Goal: Information Seeking & Learning: Learn about a topic

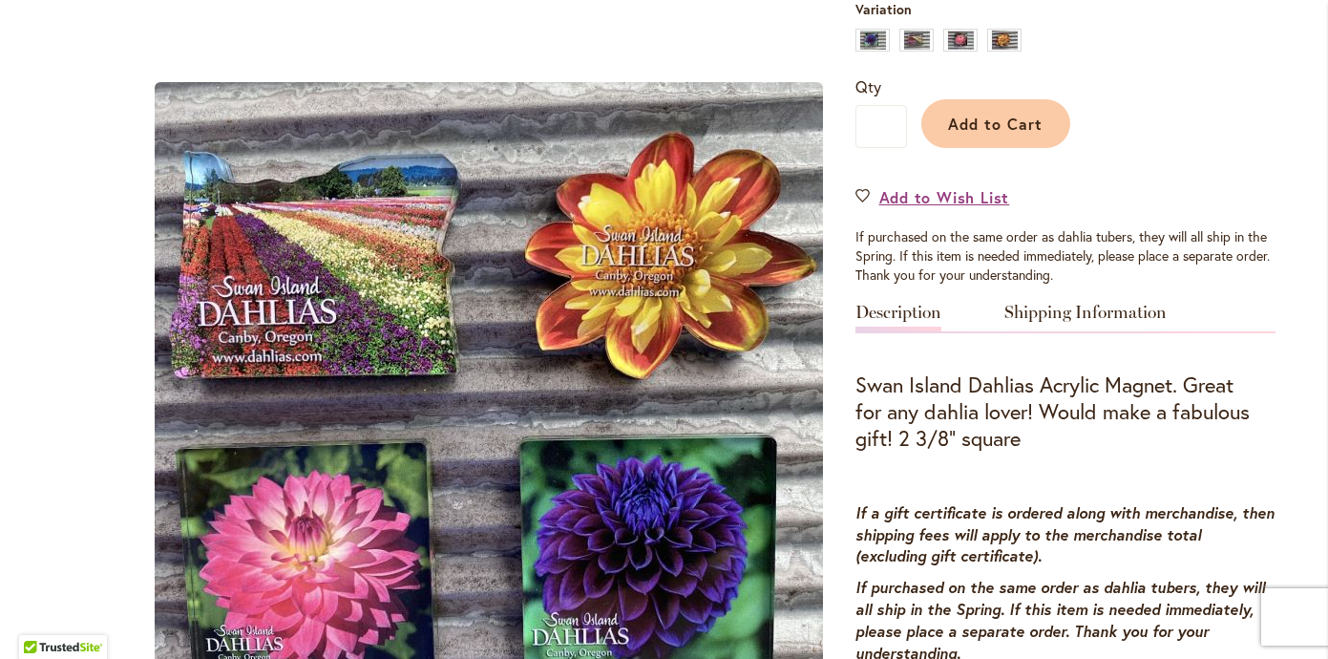
scroll to position [615, 0]
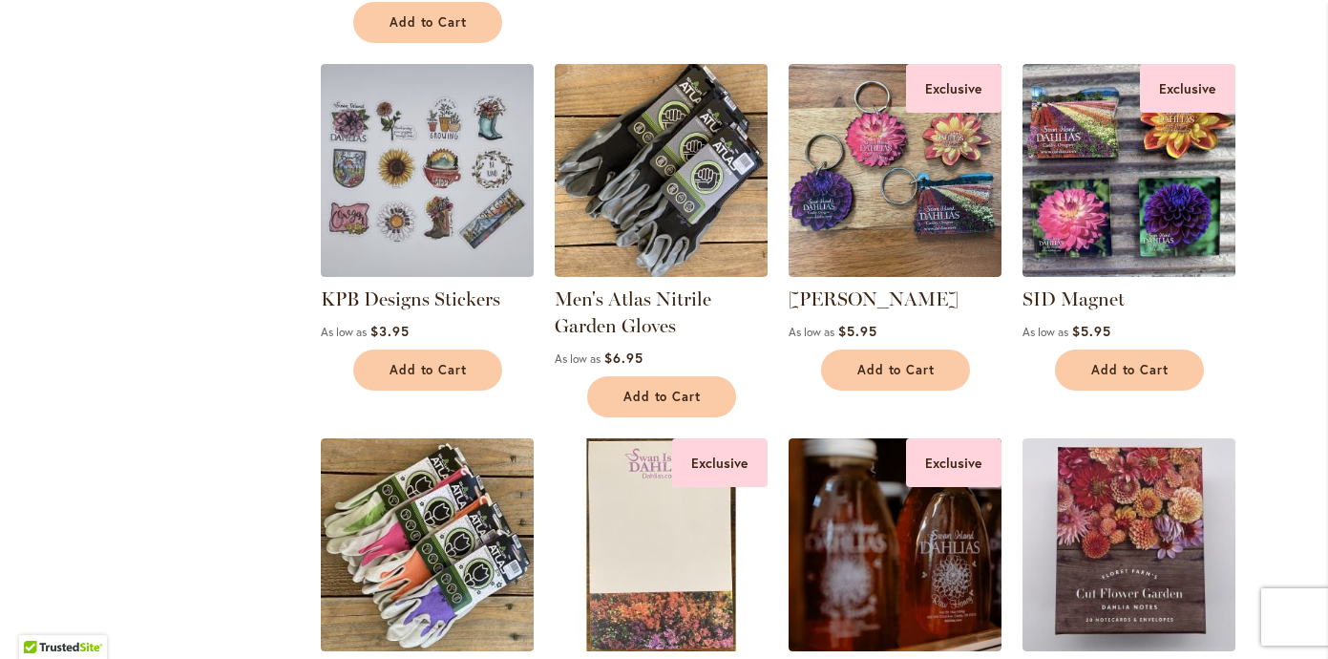
scroll to position [1117, 0]
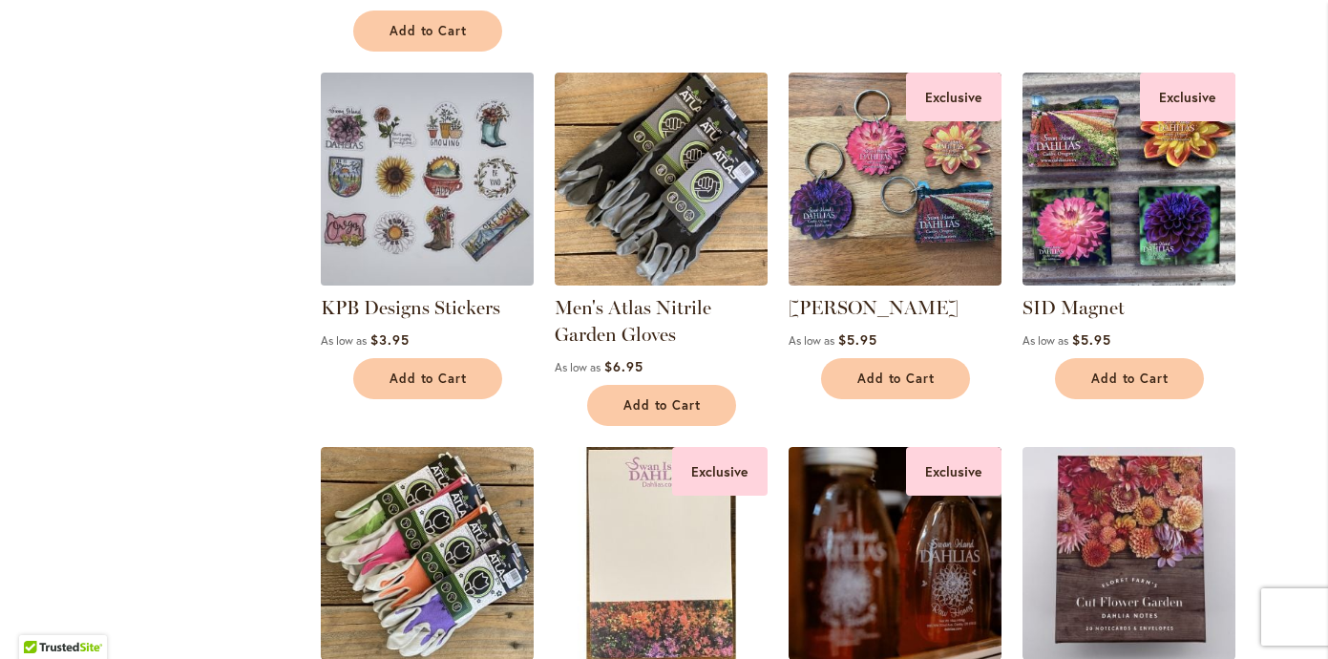
click at [406, 151] on img at bounding box center [426, 178] width 223 height 223
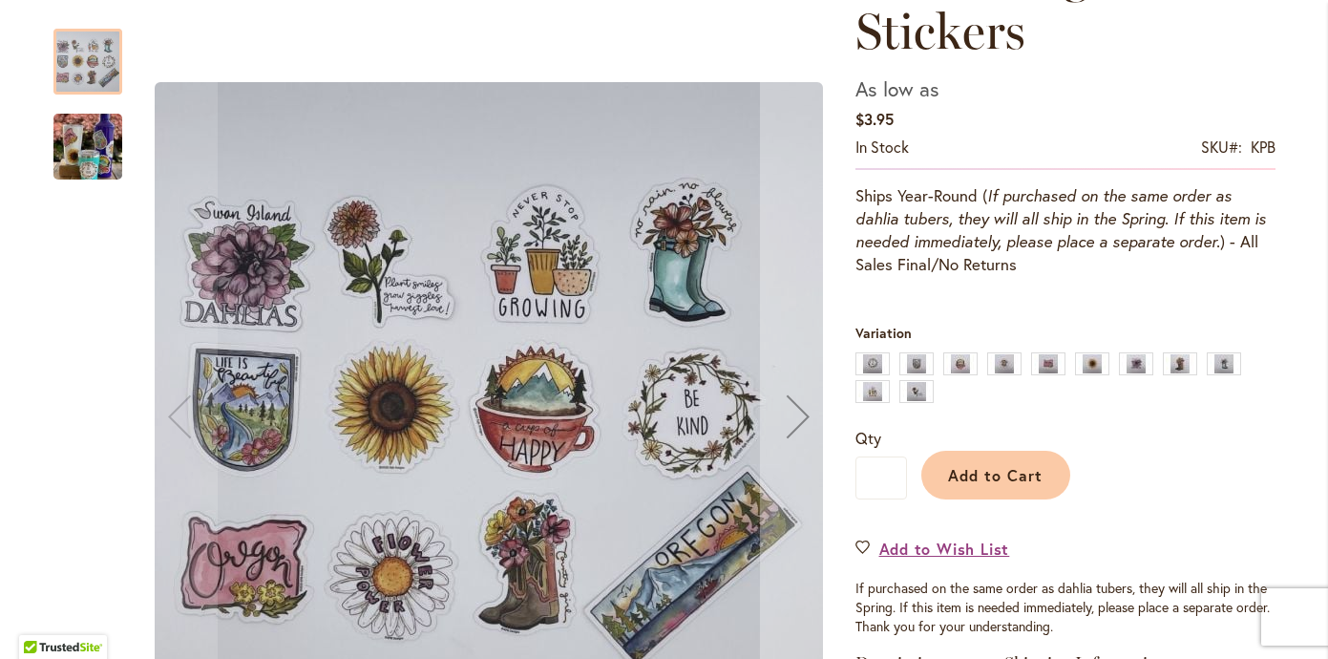
scroll to position [339, 0]
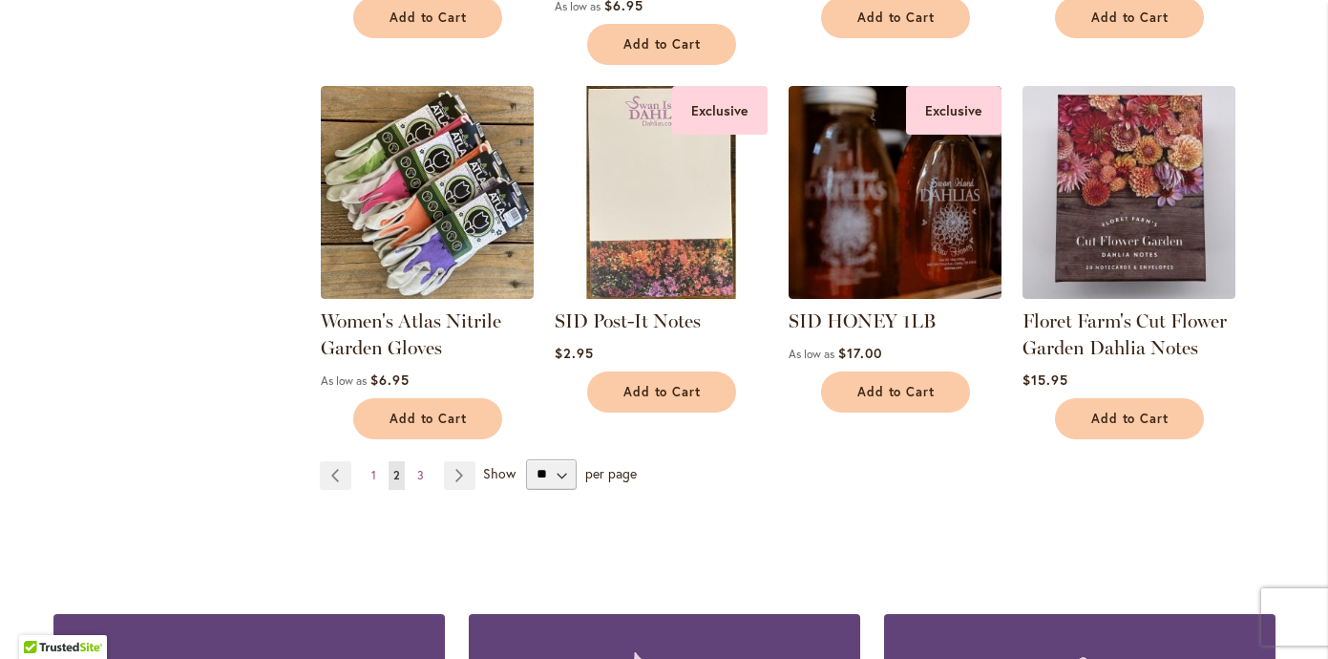
scroll to position [1488, 0]
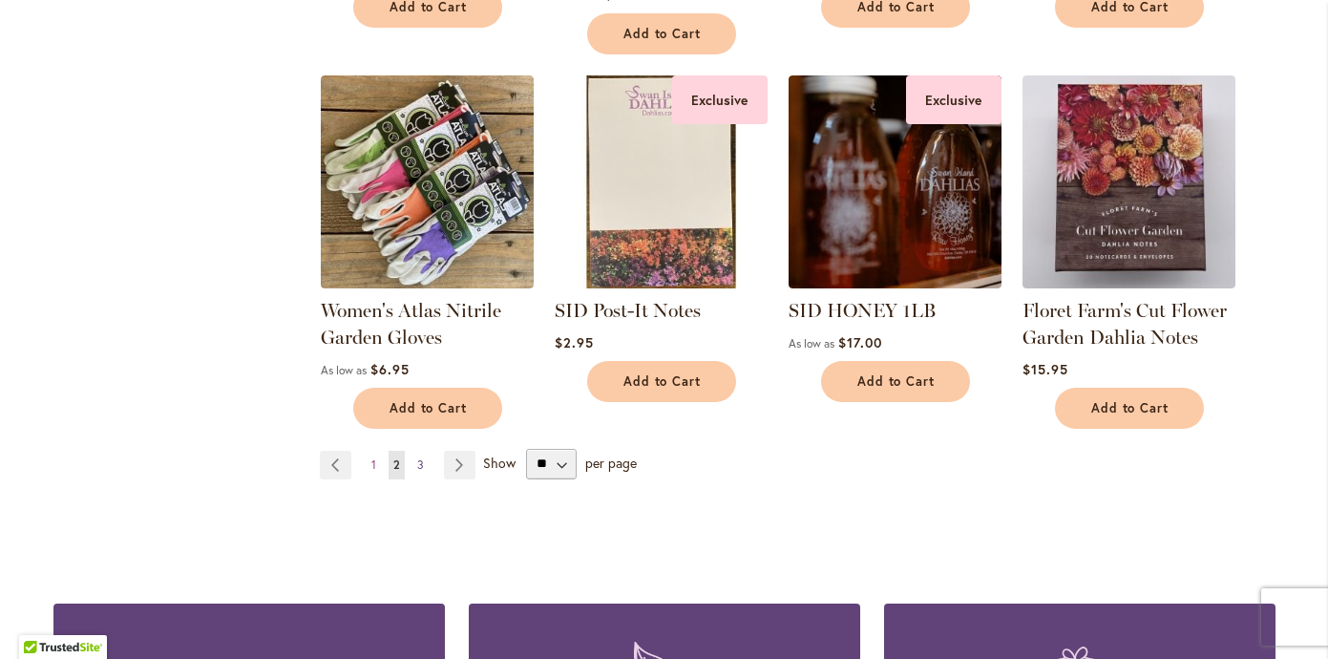
click at [418, 460] on span "3" at bounding box center [420, 464] width 7 height 14
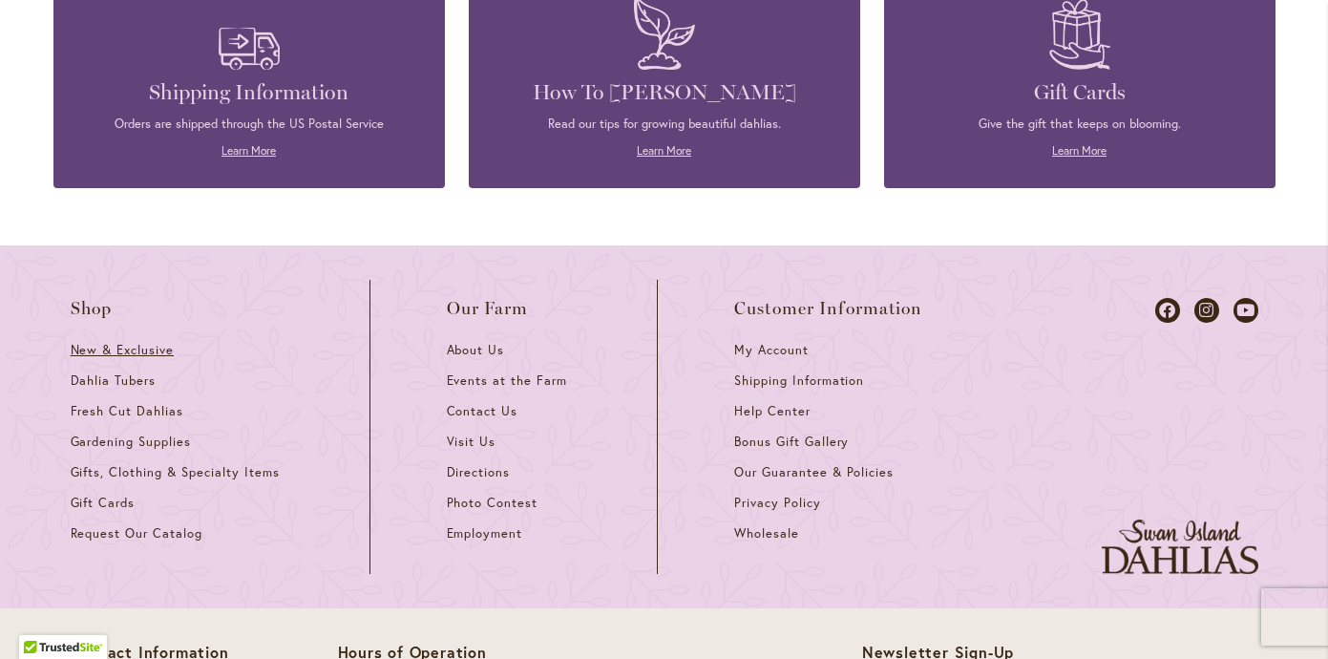
scroll to position [1752, 0]
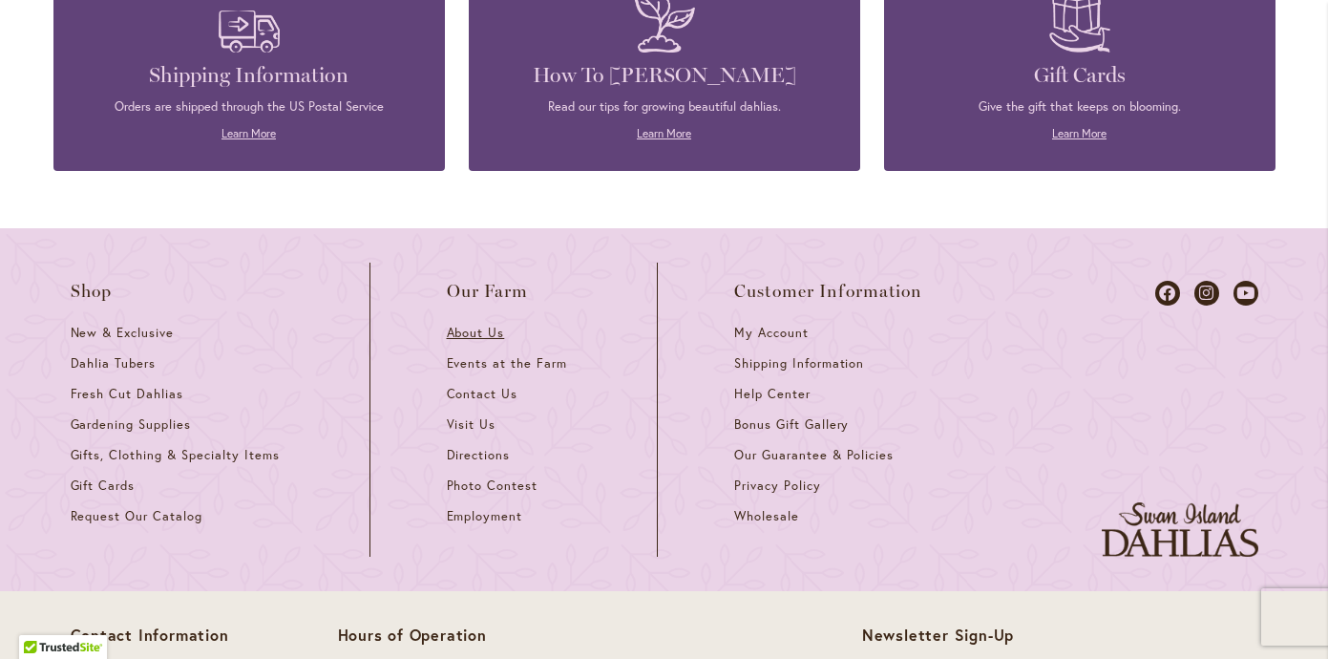
click at [468, 329] on span "About Us" at bounding box center [476, 333] width 58 height 16
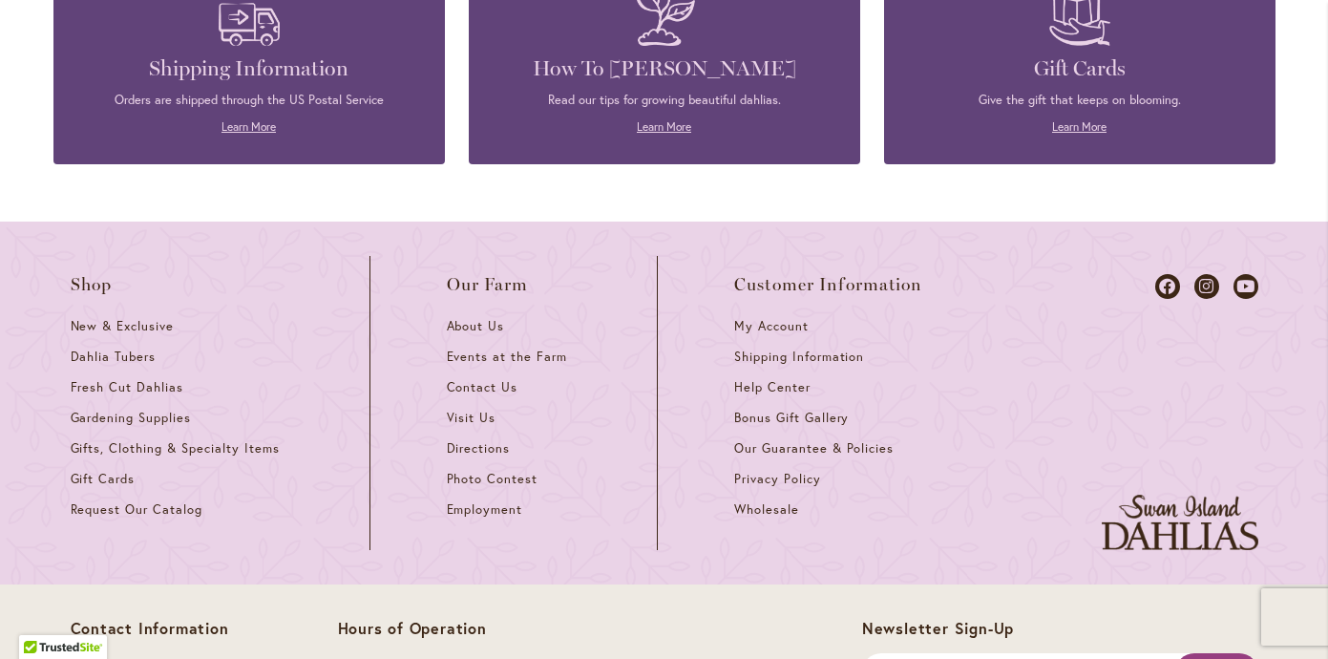
scroll to position [2366, 0]
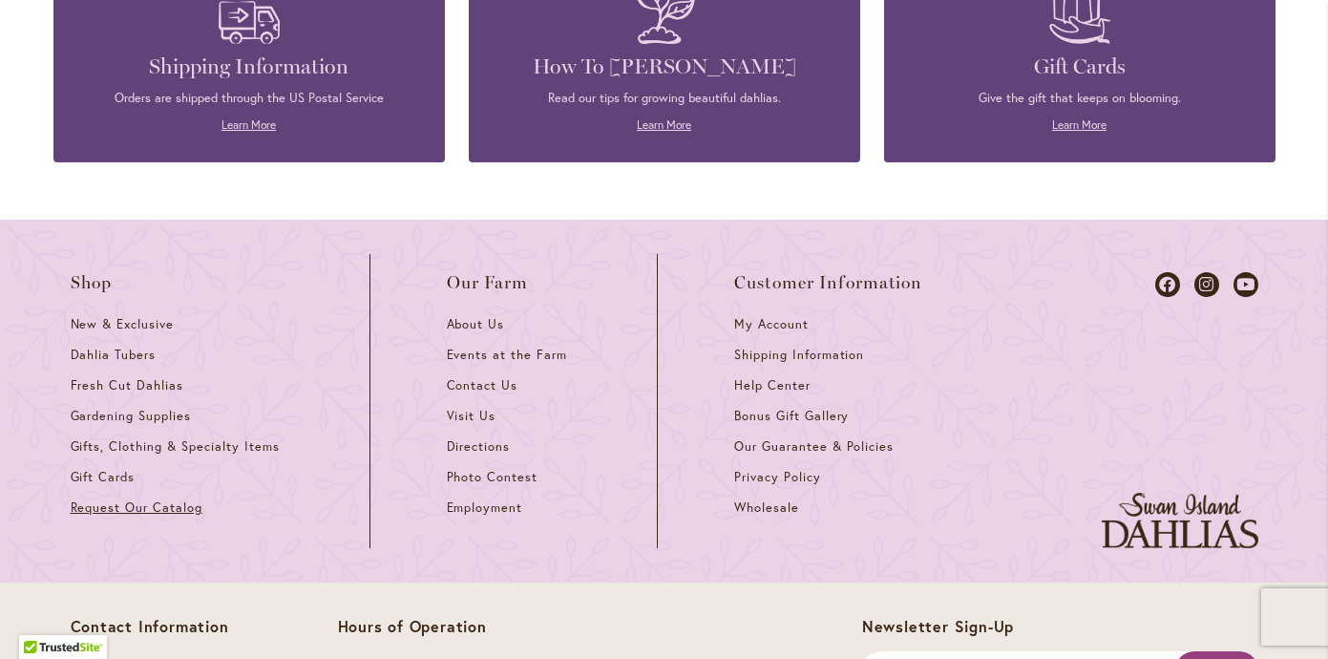
click at [162, 499] on span "Request Our Catalog" at bounding box center [137, 507] width 132 height 16
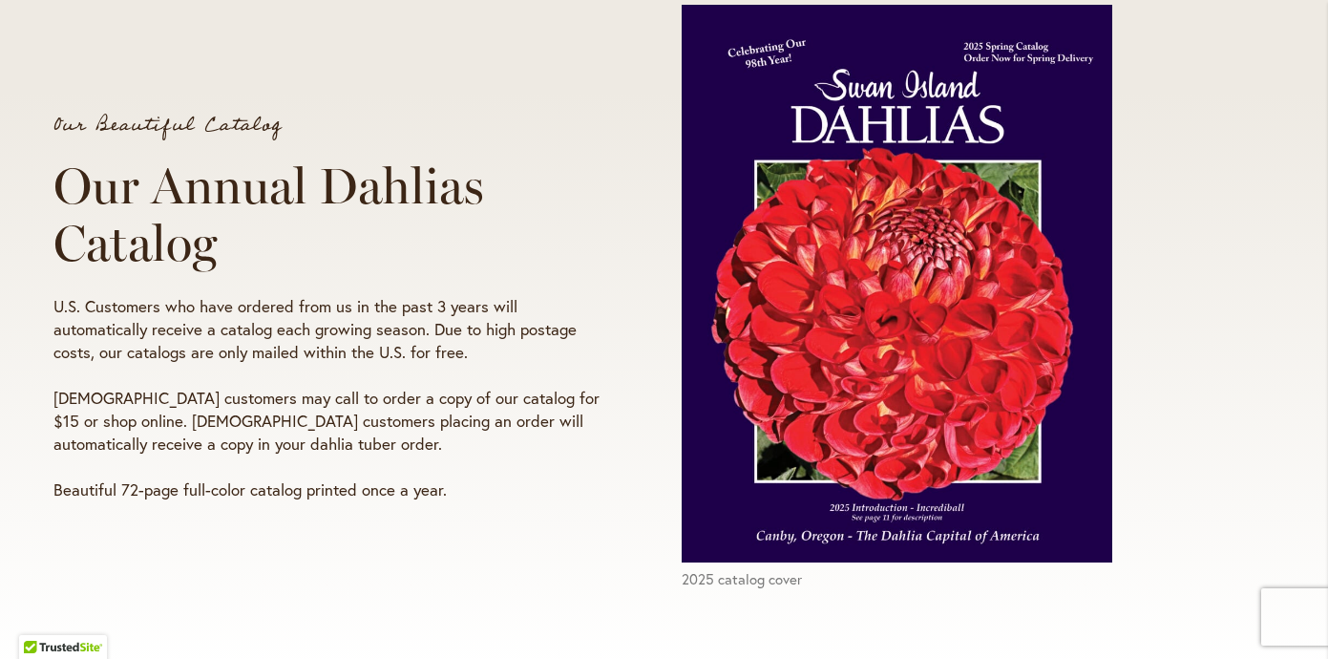
scroll to position [282, 0]
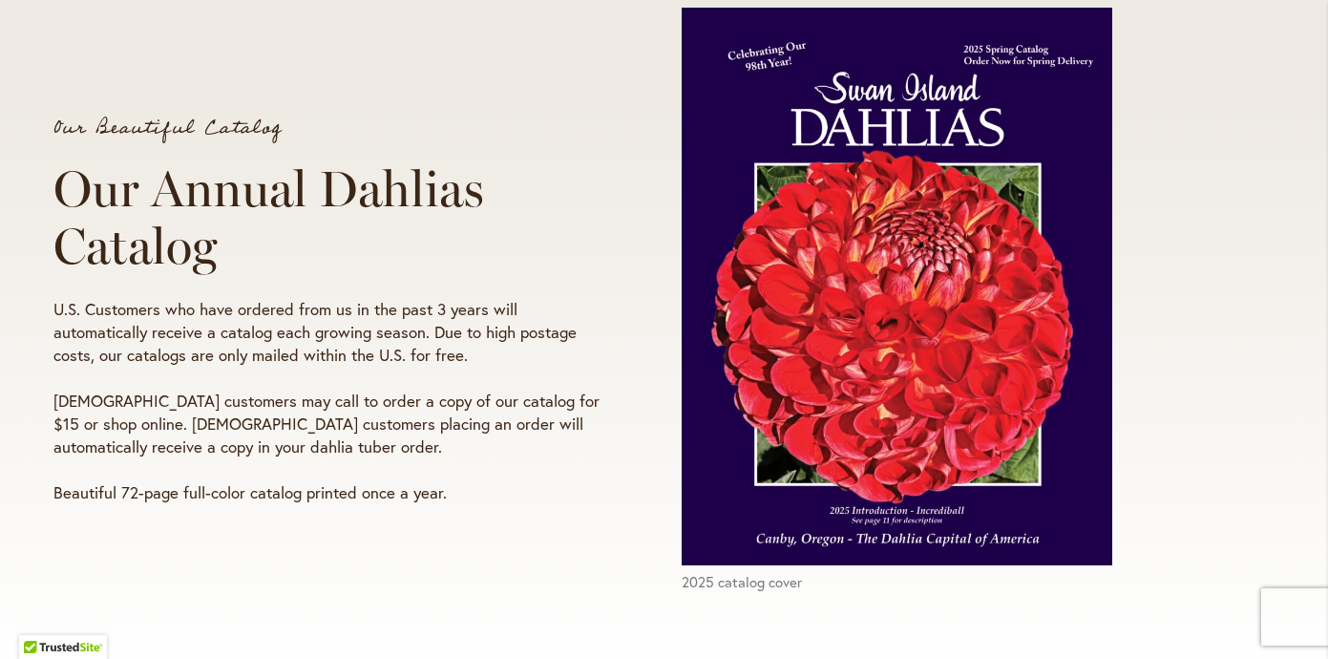
click at [858, 337] on img at bounding box center [897, 287] width 431 height 558
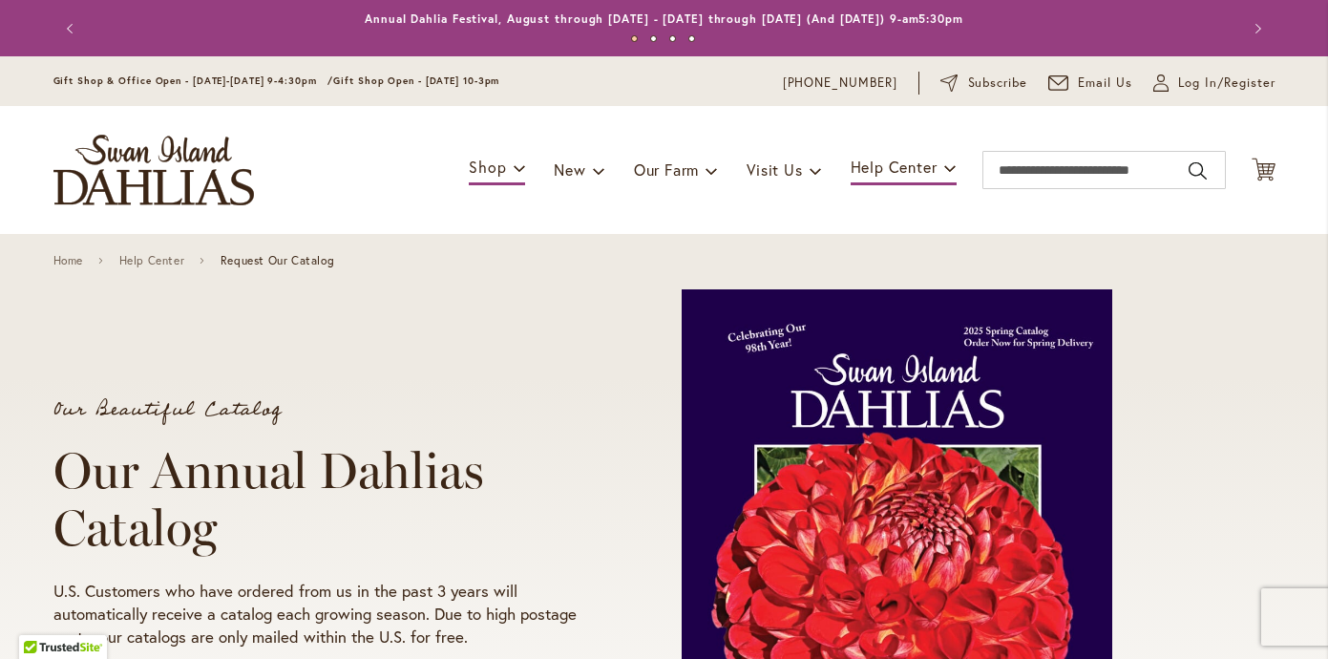
scroll to position [0, 0]
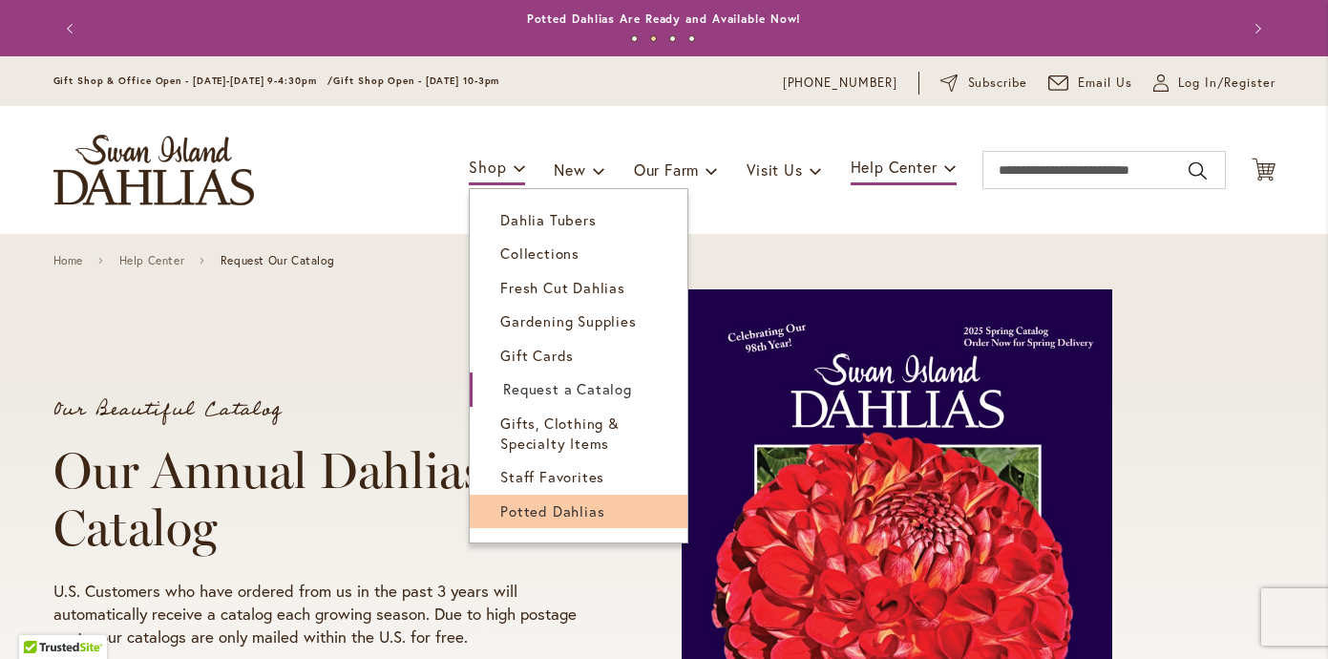
click at [540, 501] on span "Potted Dahlias" at bounding box center [552, 510] width 104 height 19
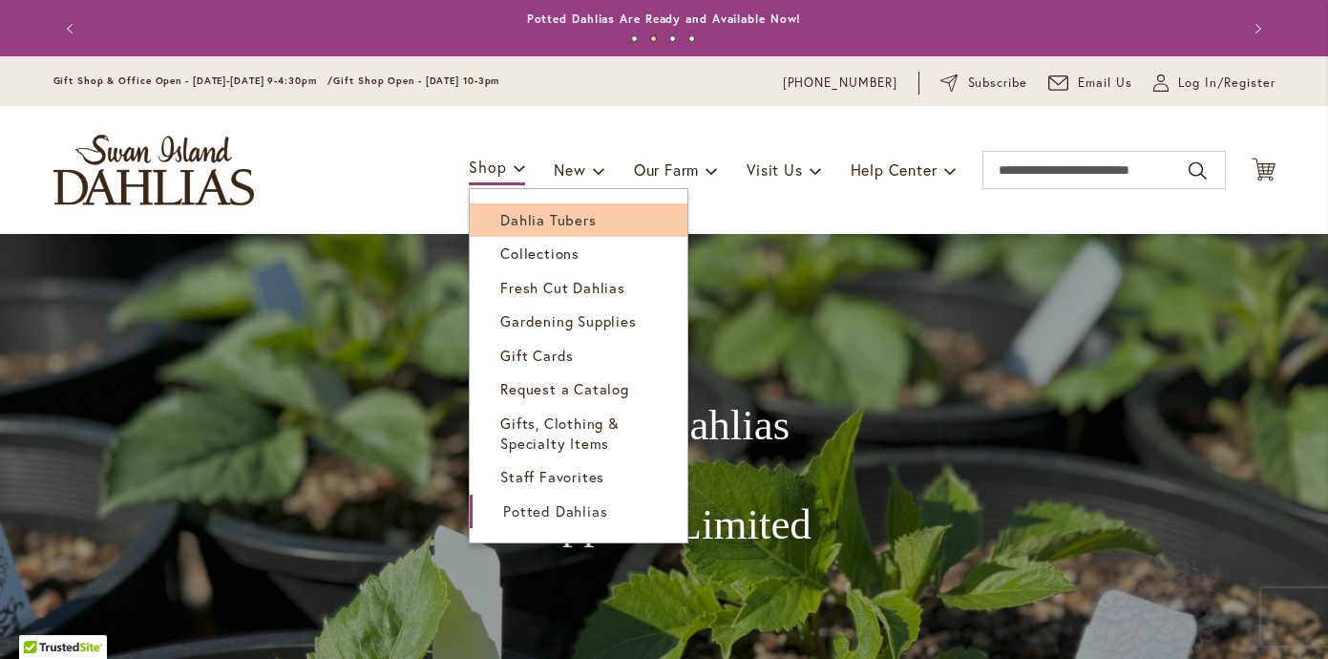
click at [500, 219] on span "Dahlia Tubers" at bounding box center [547, 219] width 95 height 19
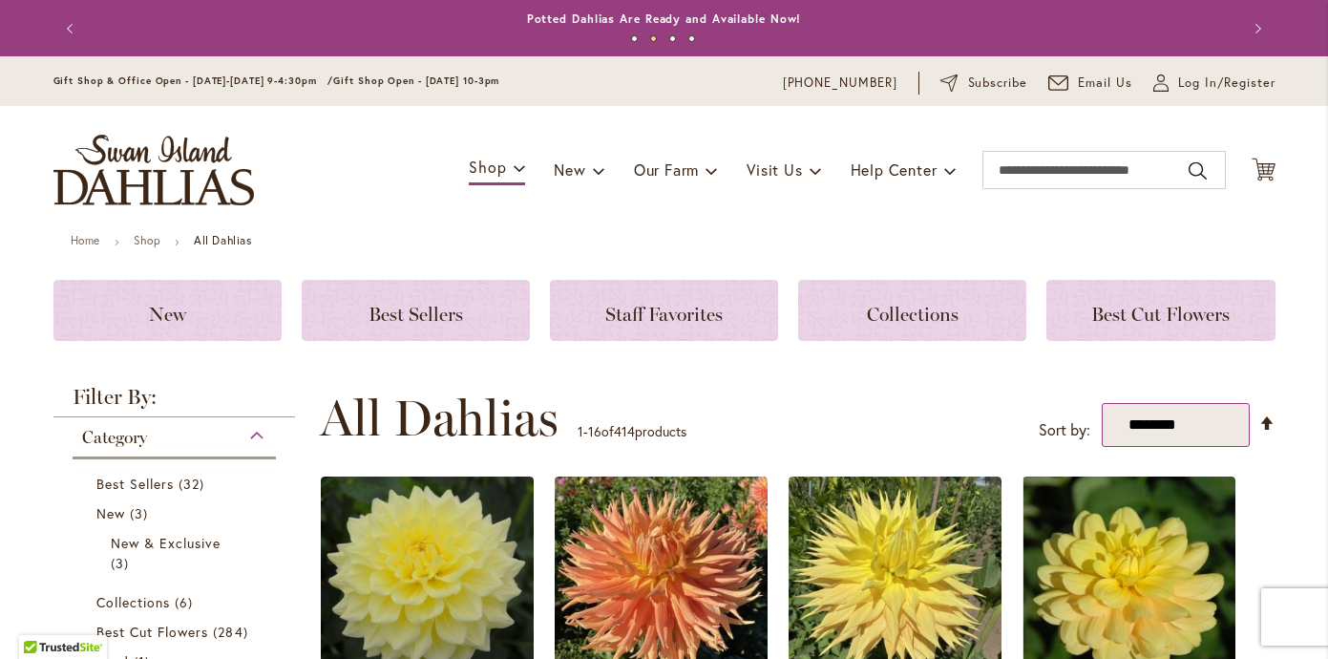
select select "**********"
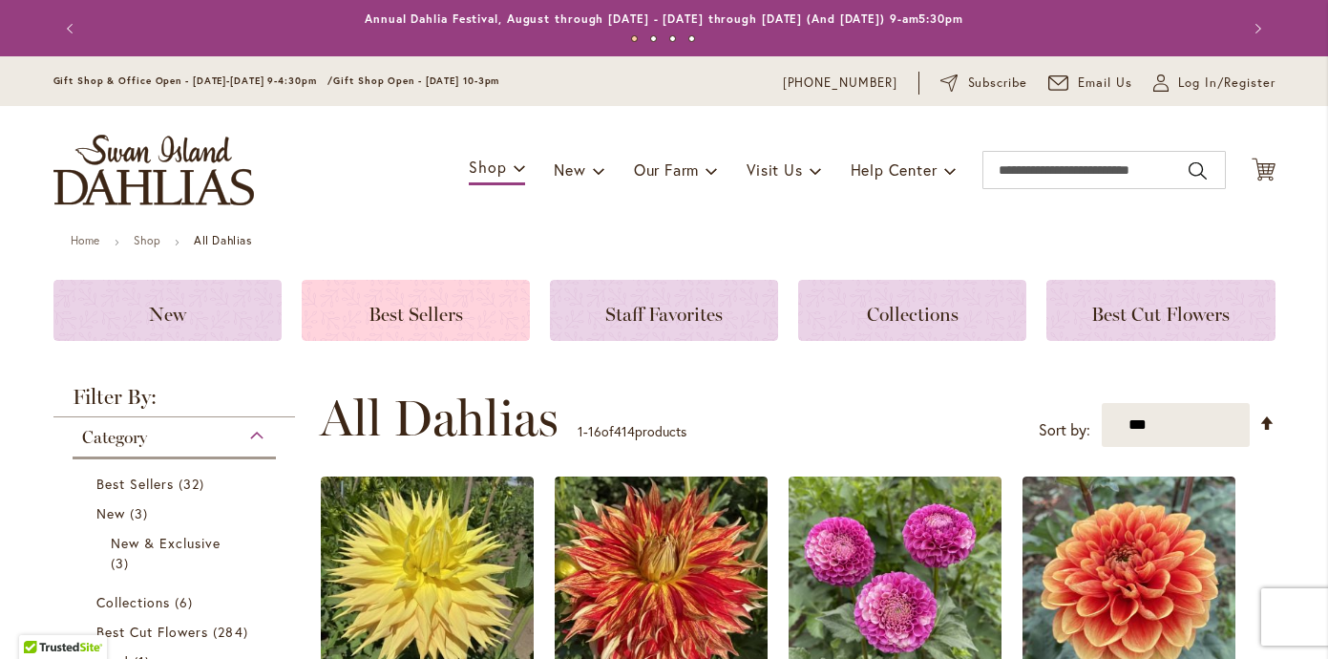
click at [411, 312] on span "Best Sellers" at bounding box center [416, 314] width 95 height 23
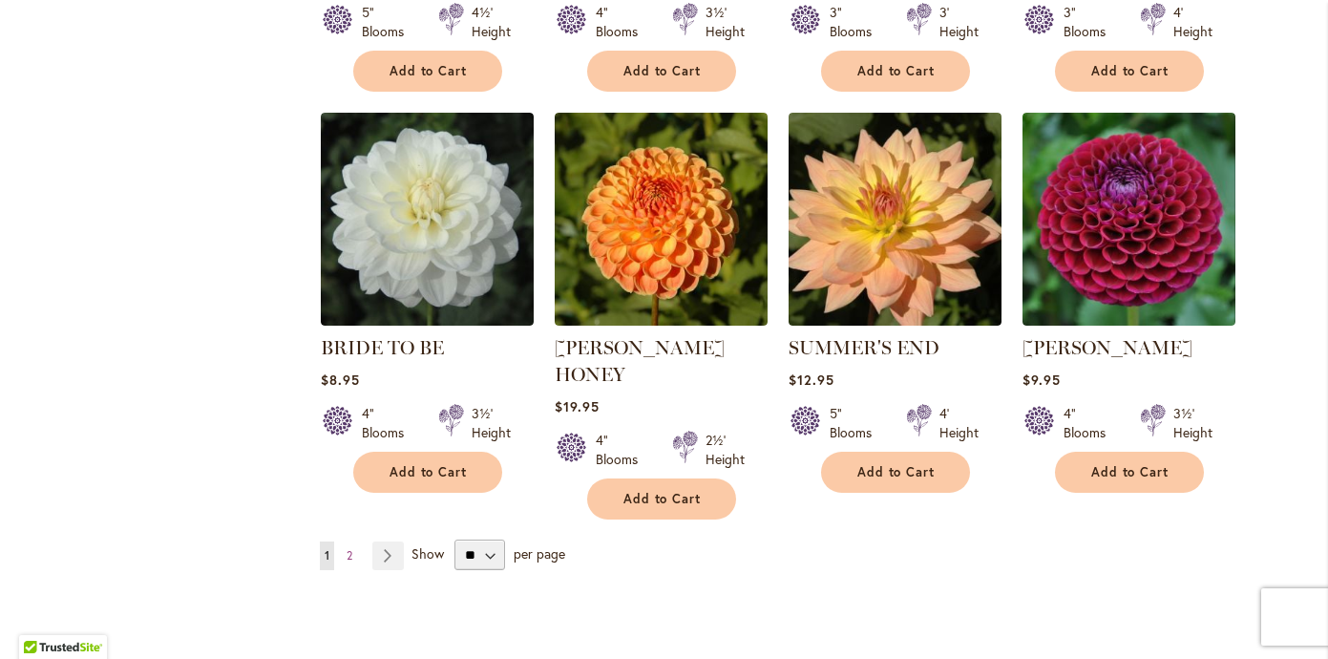
scroll to position [1550, 0]
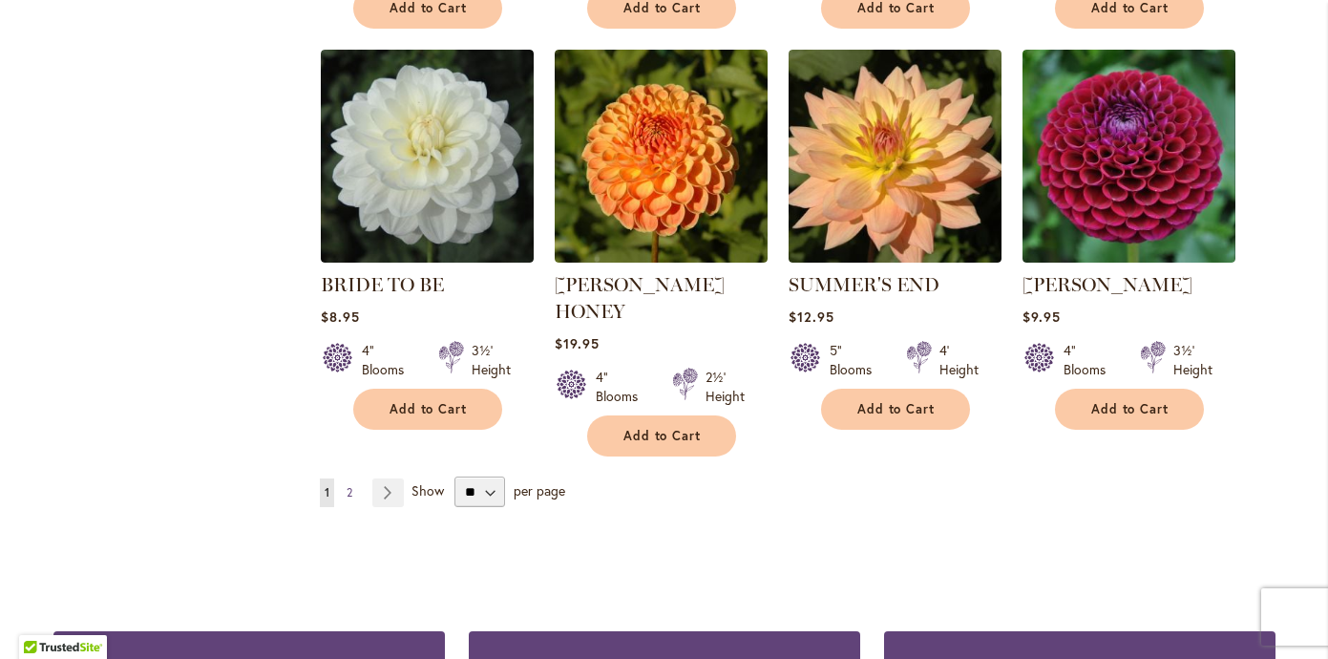
click at [350, 485] on span "2" at bounding box center [350, 492] width 6 height 14
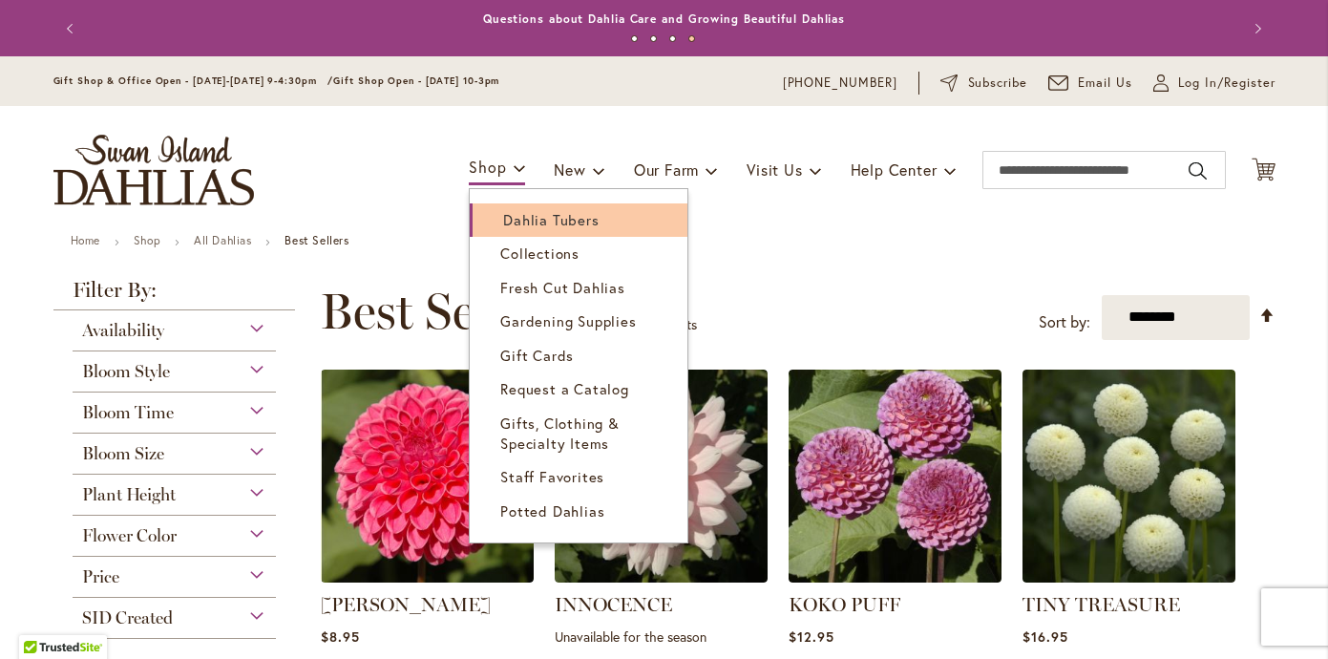
click at [484, 223] on link "Dahlia Tubers" at bounding box center [579, 219] width 218 height 33
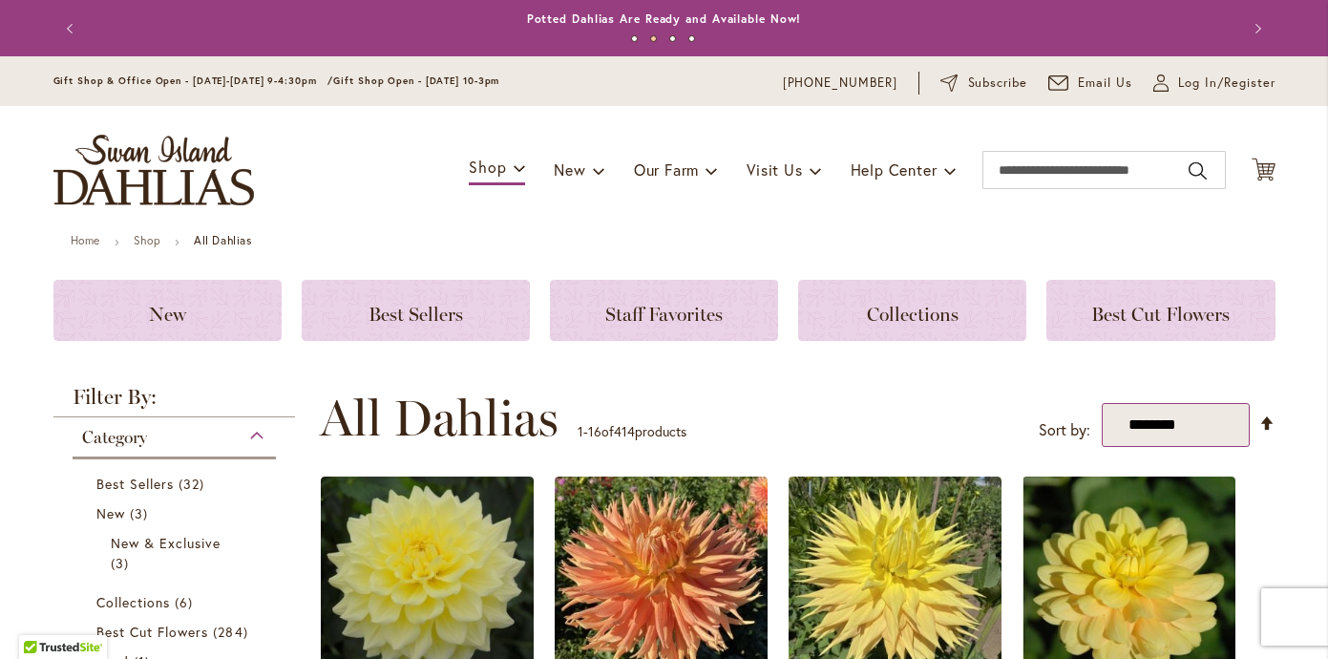
select select "*****"
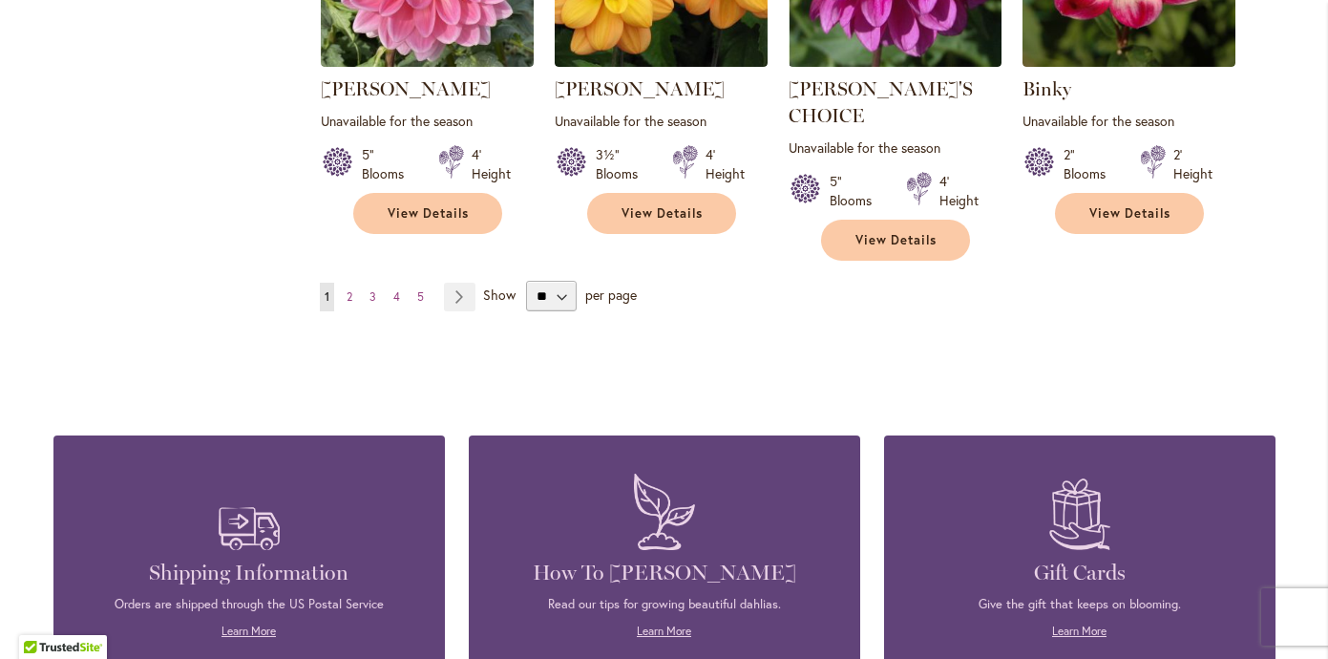
scroll to position [1853, 0]
click at [419, 288] on span "5" at bounding box center [420, 295] width 7 height 14
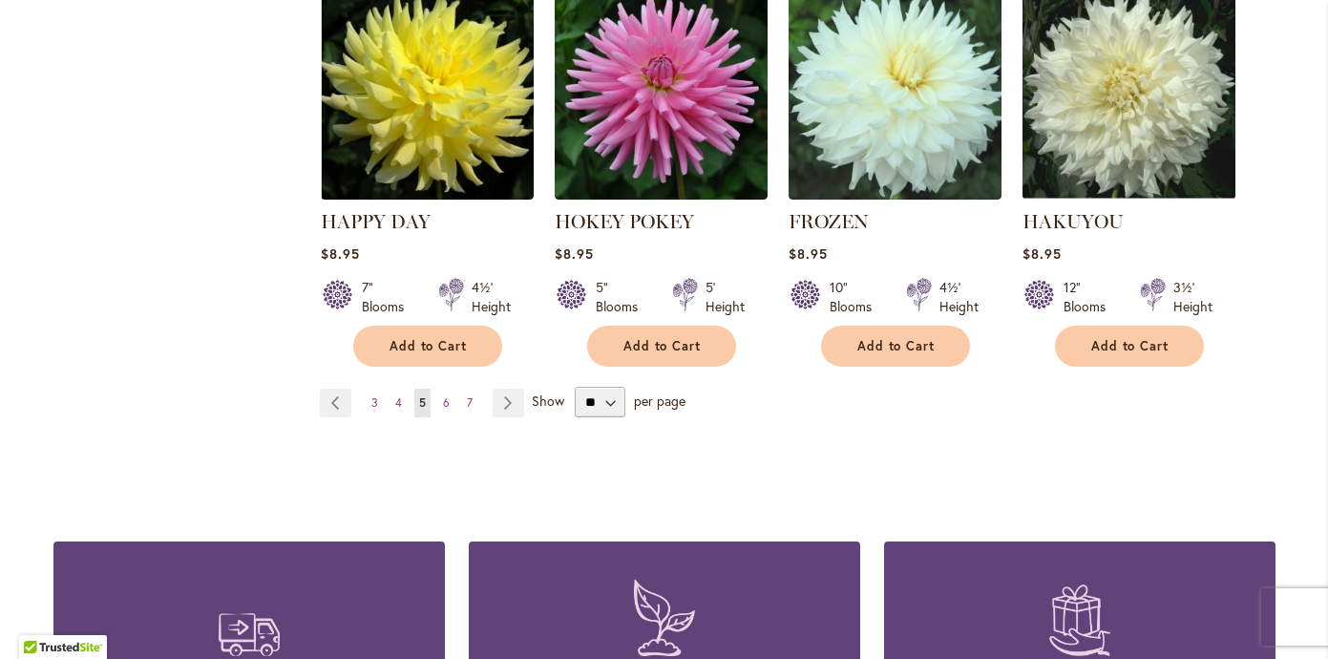
scroll to position [1747, 0]
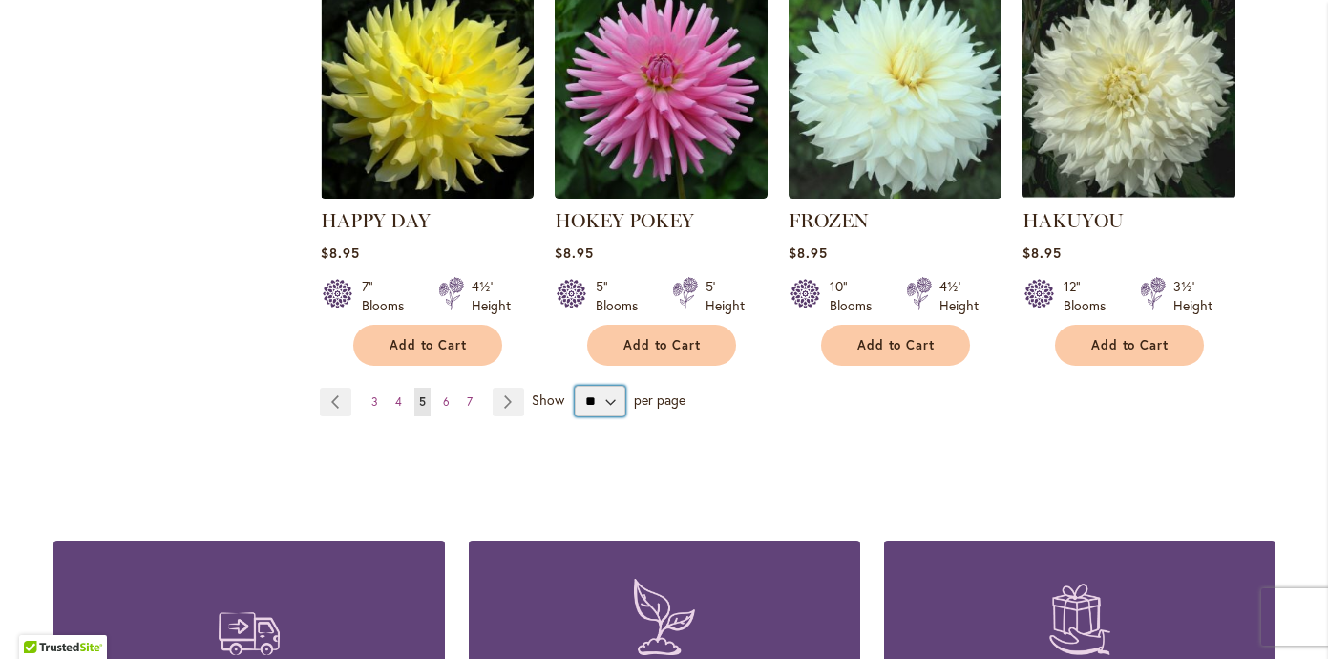
select select "**"
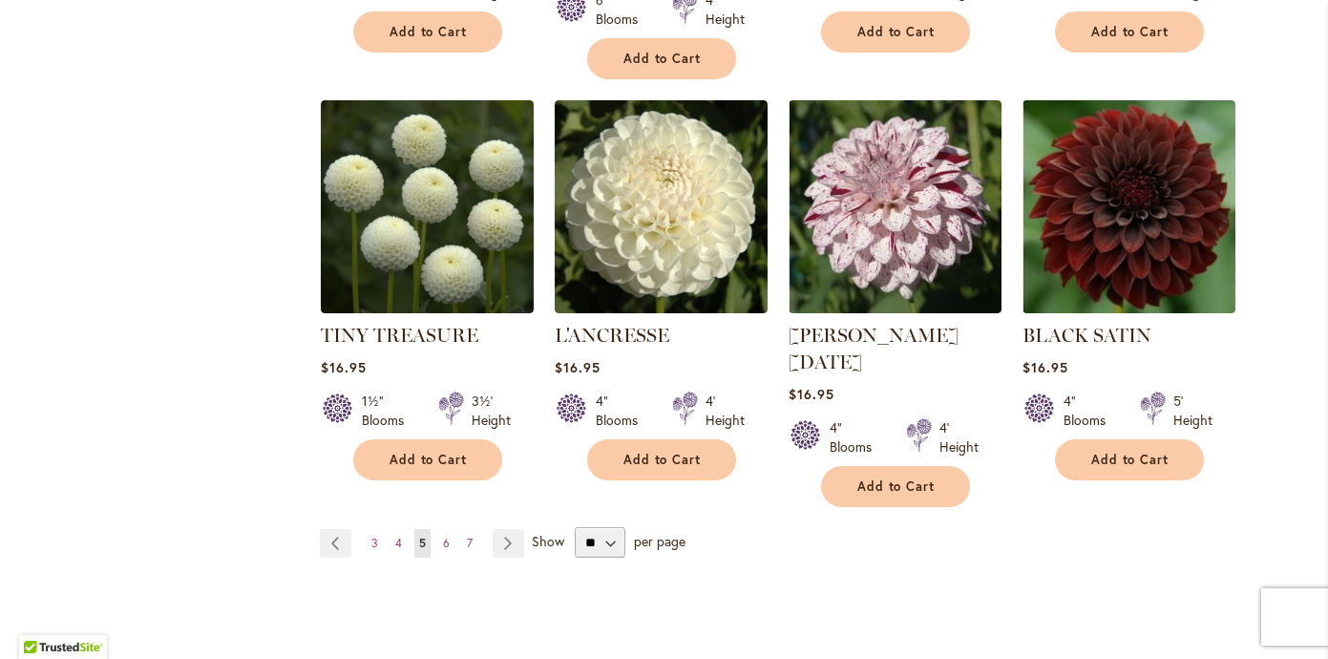
scroll to position [6676, 0]
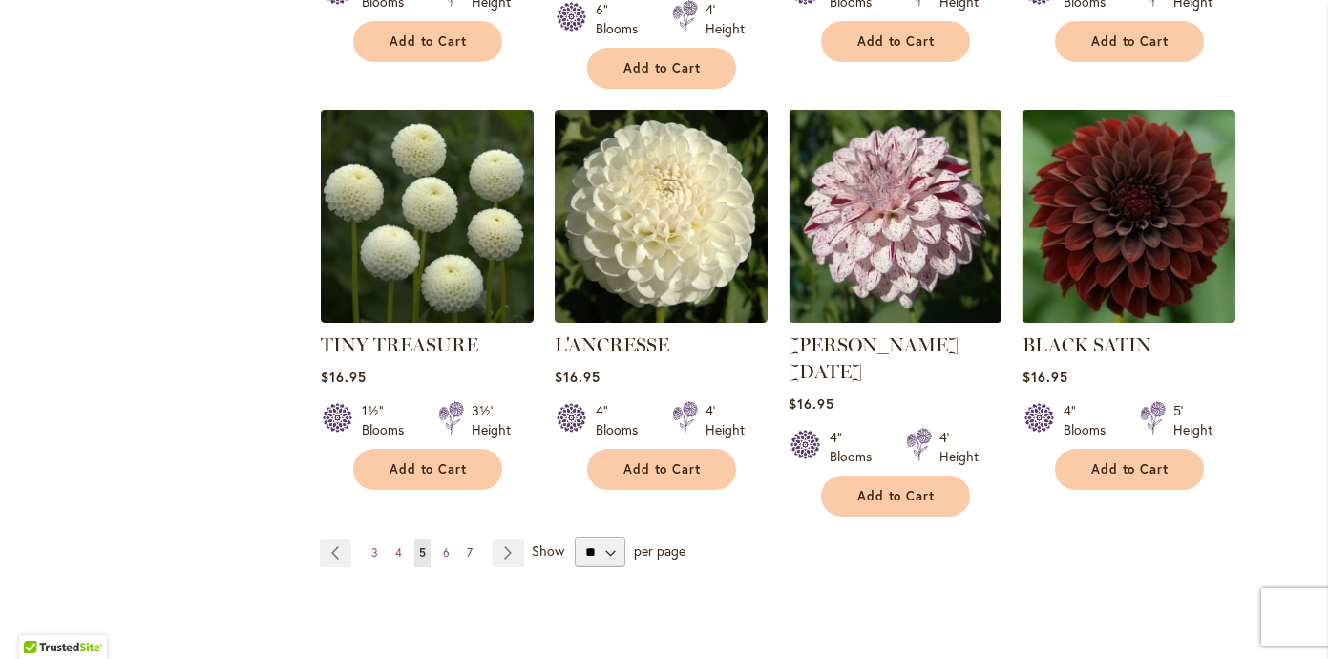
click at [468, 545] on span "7" at bounding box center [470, 552] width 6 height 14
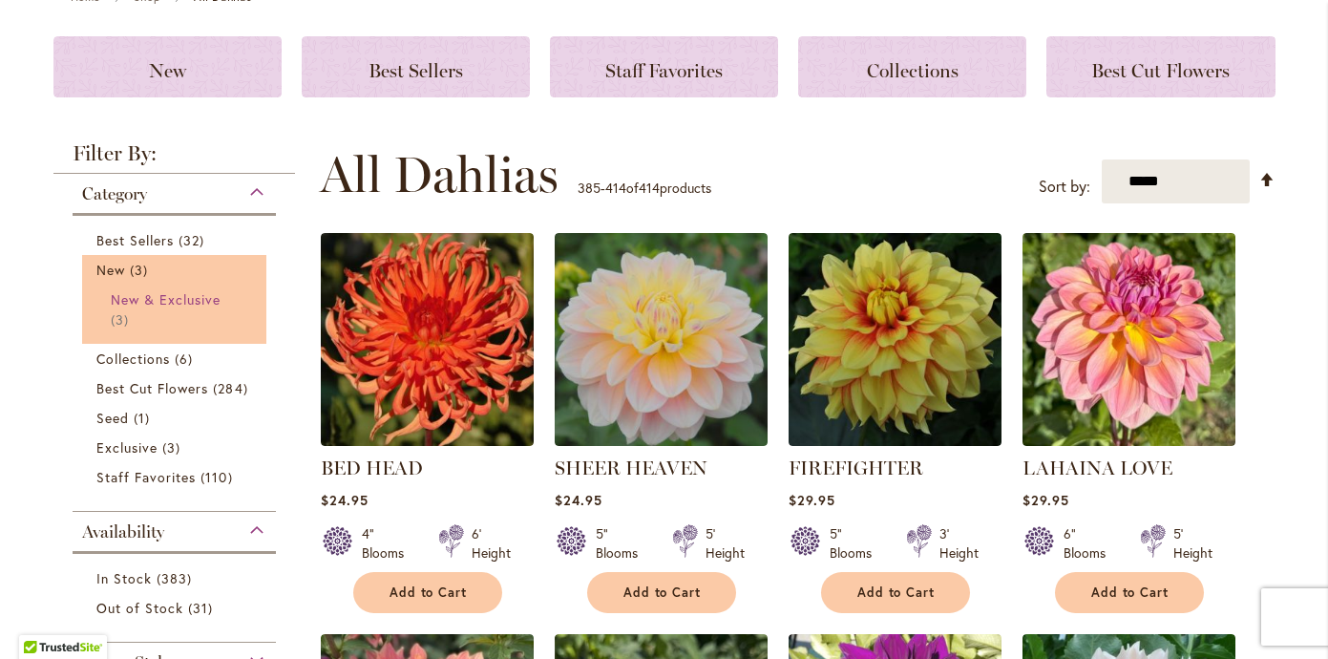
scroll to position [264, 0]
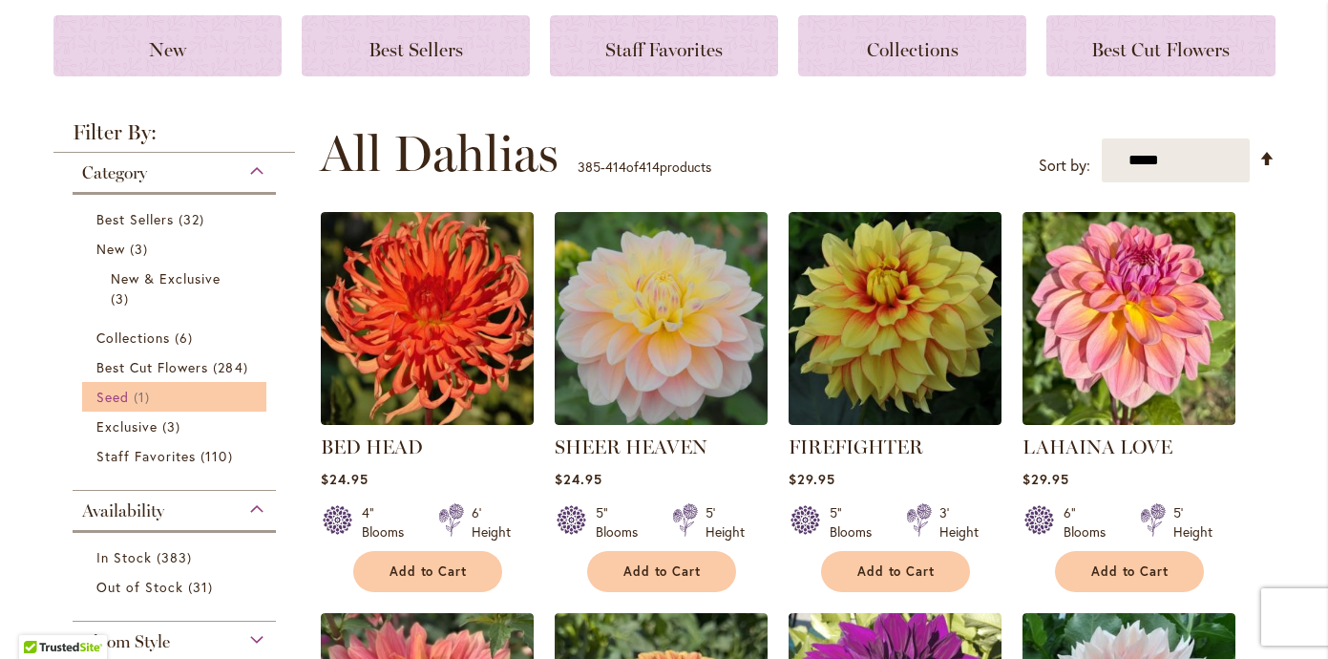
click at [117, 395] on span "Seed" at bounding box center [112, 397] width 32 height 18
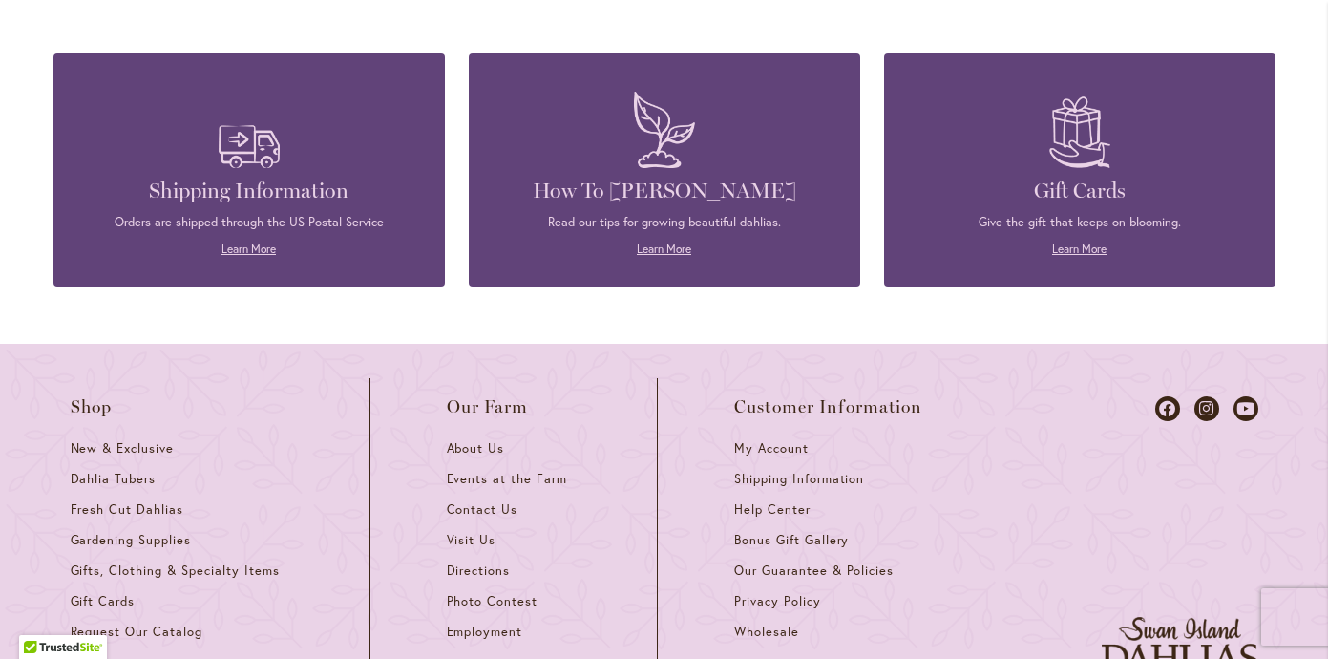
scroll to position [8239, 0]
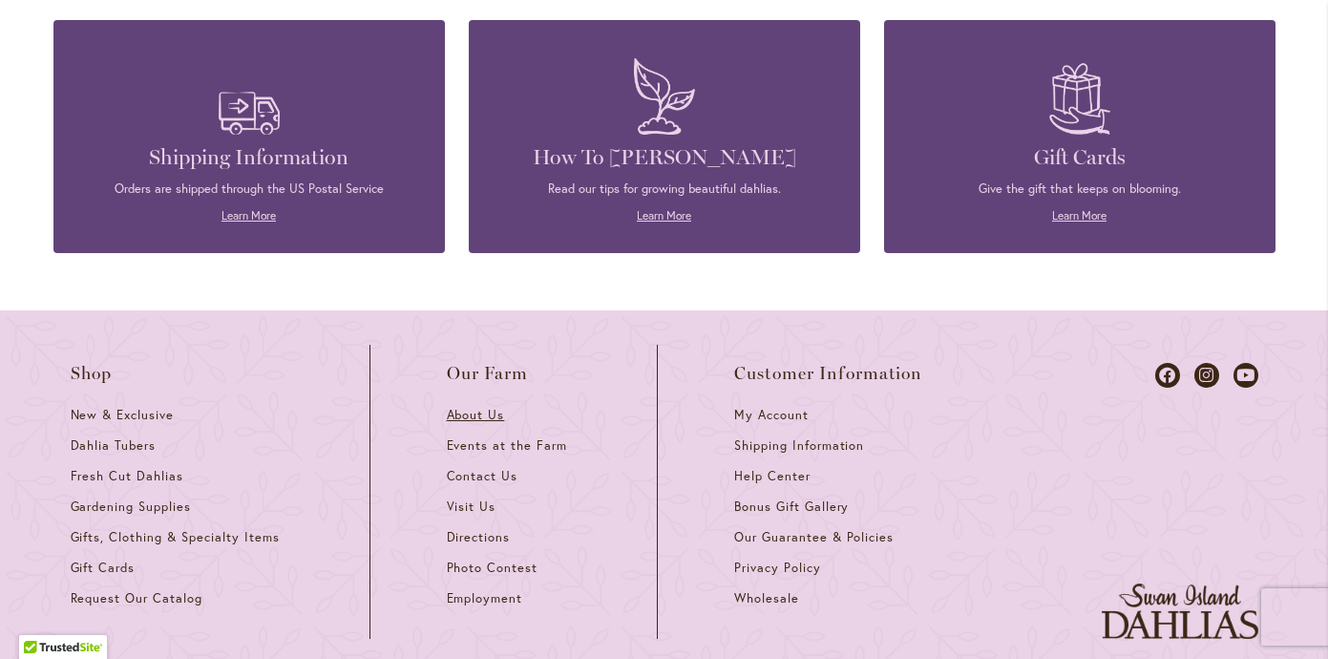
click at [473, 407] on span "About Us" at bounding box center [476, 415] width 58 height 16
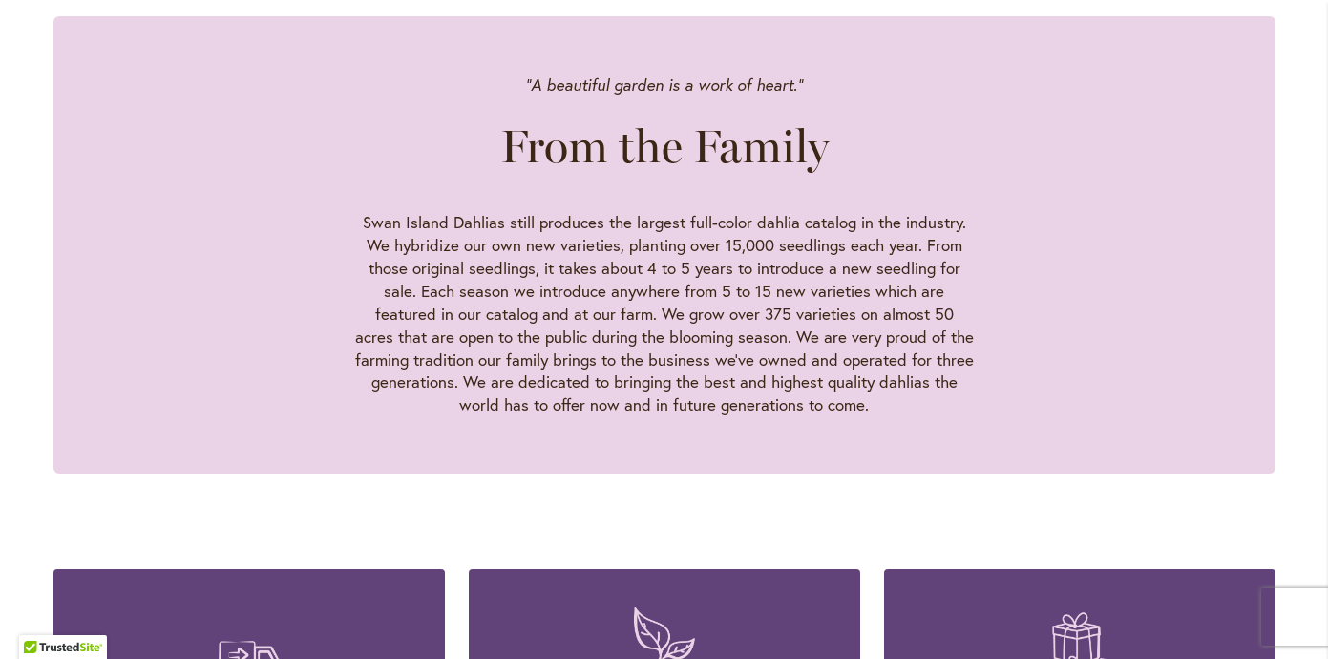
scroll to position [1728, 0]
